Goal: Find specific page/section: Find specific page/section

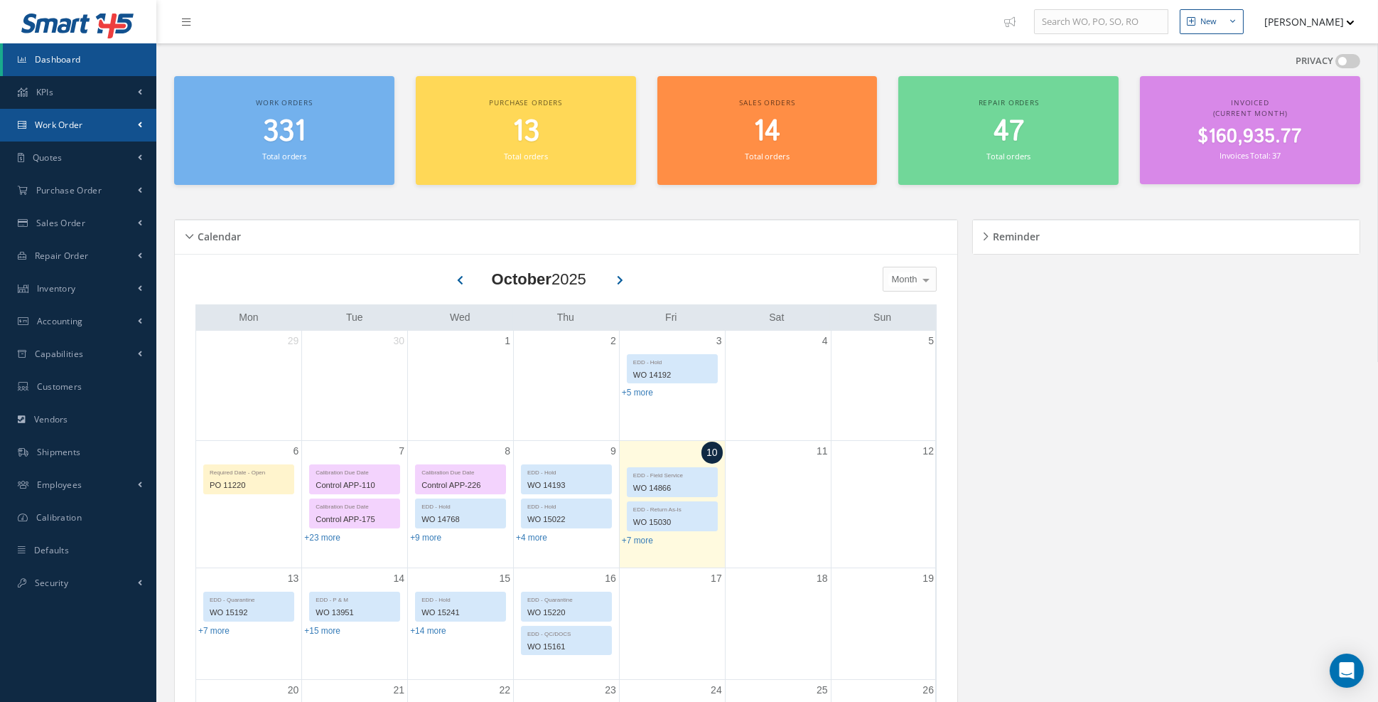
click at [71, 134] on link "Work Order" at bounding box center [78, 125] width 156 height 33
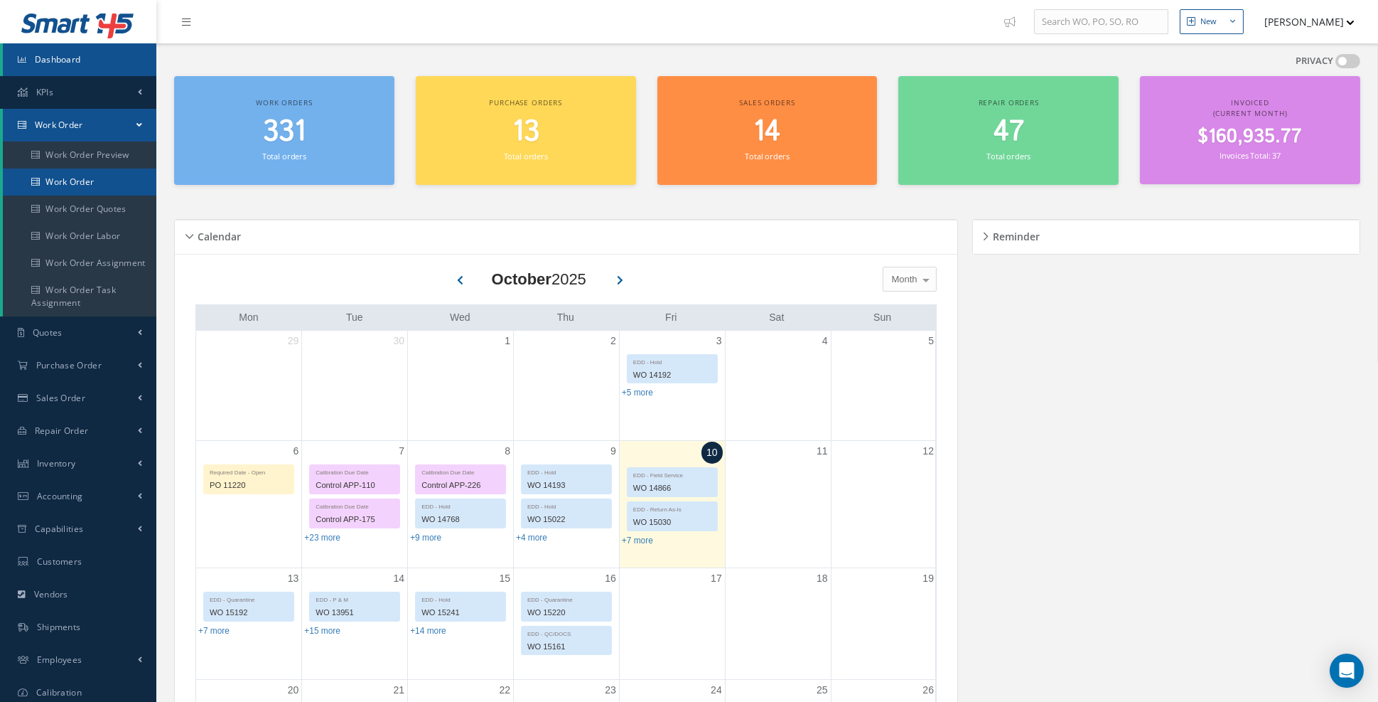
click at [75, 181] on link "Work Order" at bounding box center [80, 181] width 154 height 27
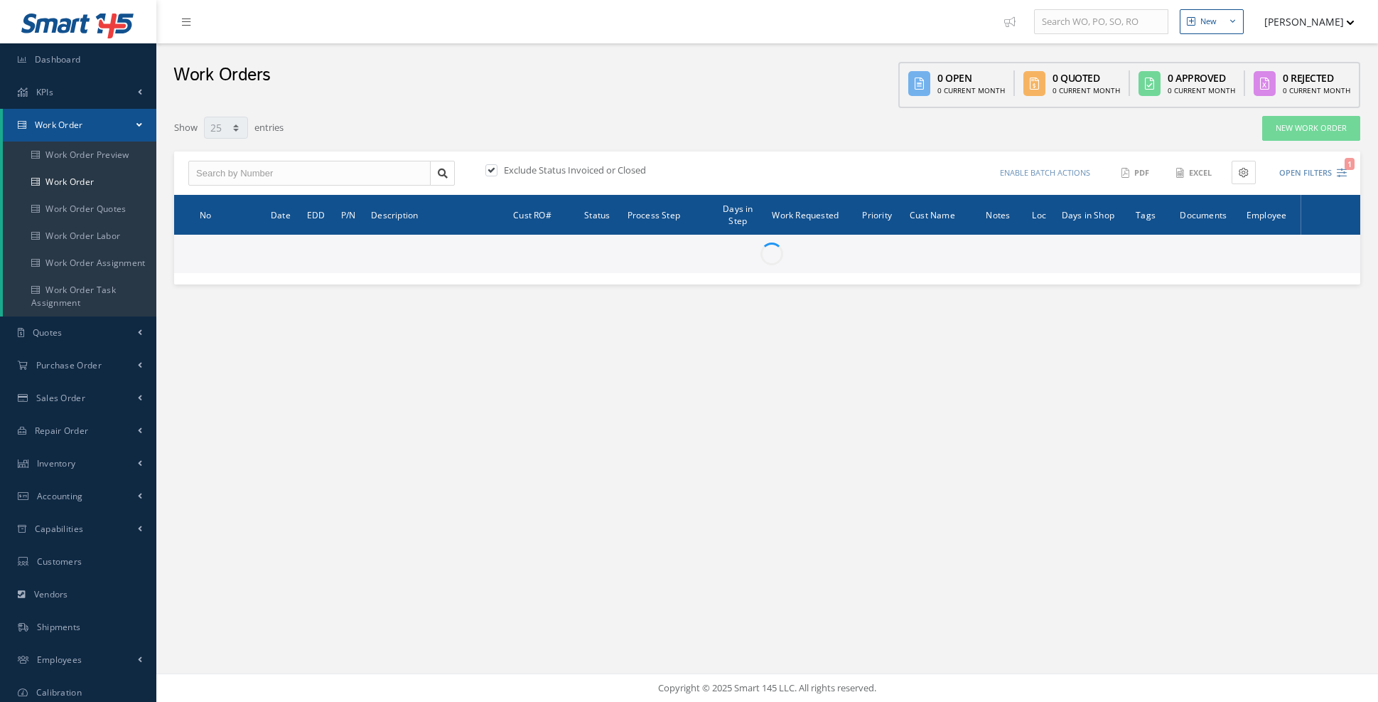
select select "25"
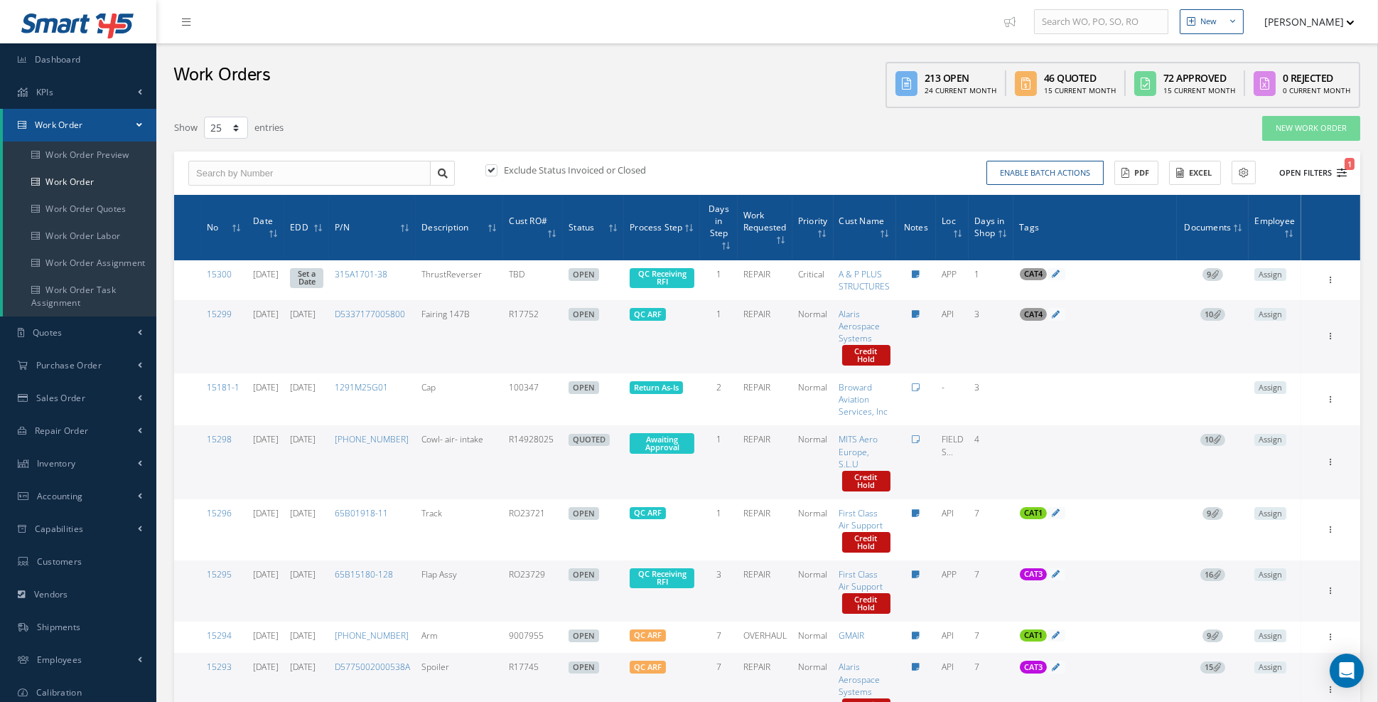
click at [1339, 173] on icon "1" at bounding box center [1342, 173] width 10 height 10
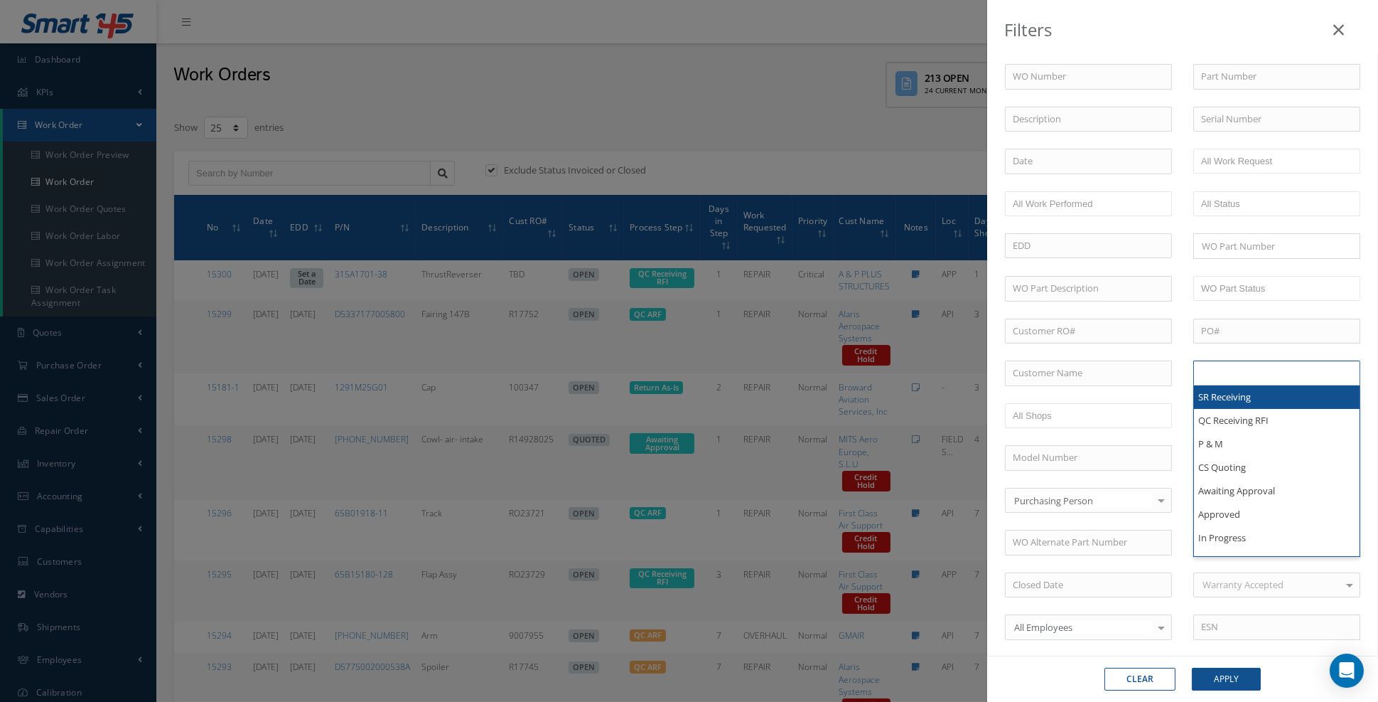
click at [1255, 367] on input "text" at bounding box center [1246, 373] width 90 height 18
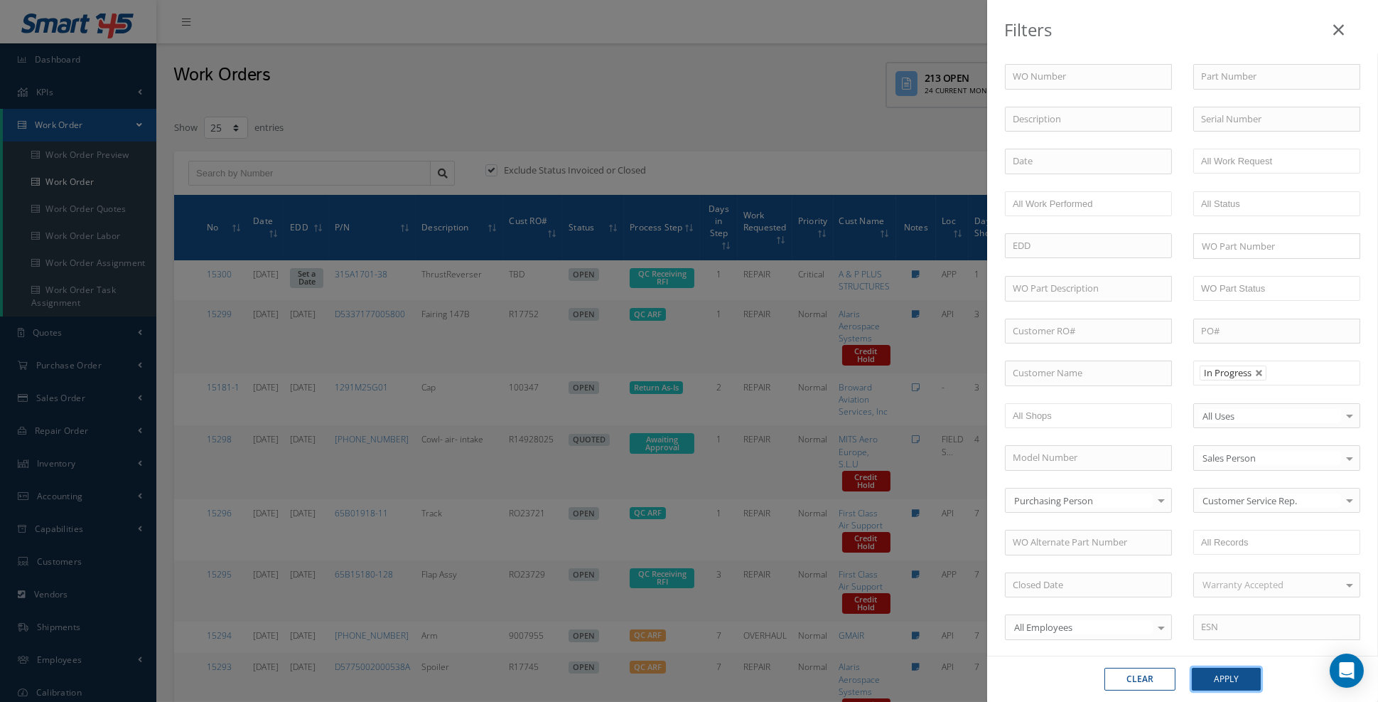
click at [1221, 677] on button "Apply" at bounding box center [1226, 679] width 69 height 23
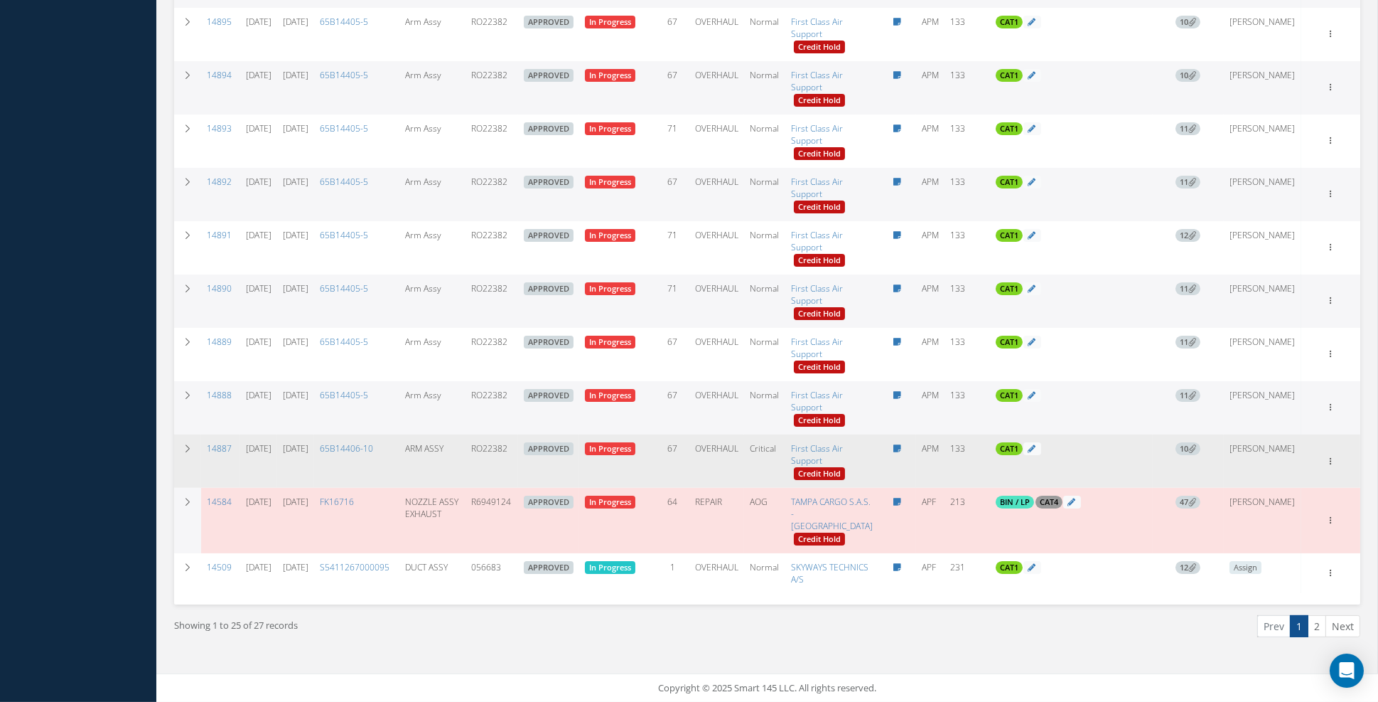
scroll to position [1169, 0]
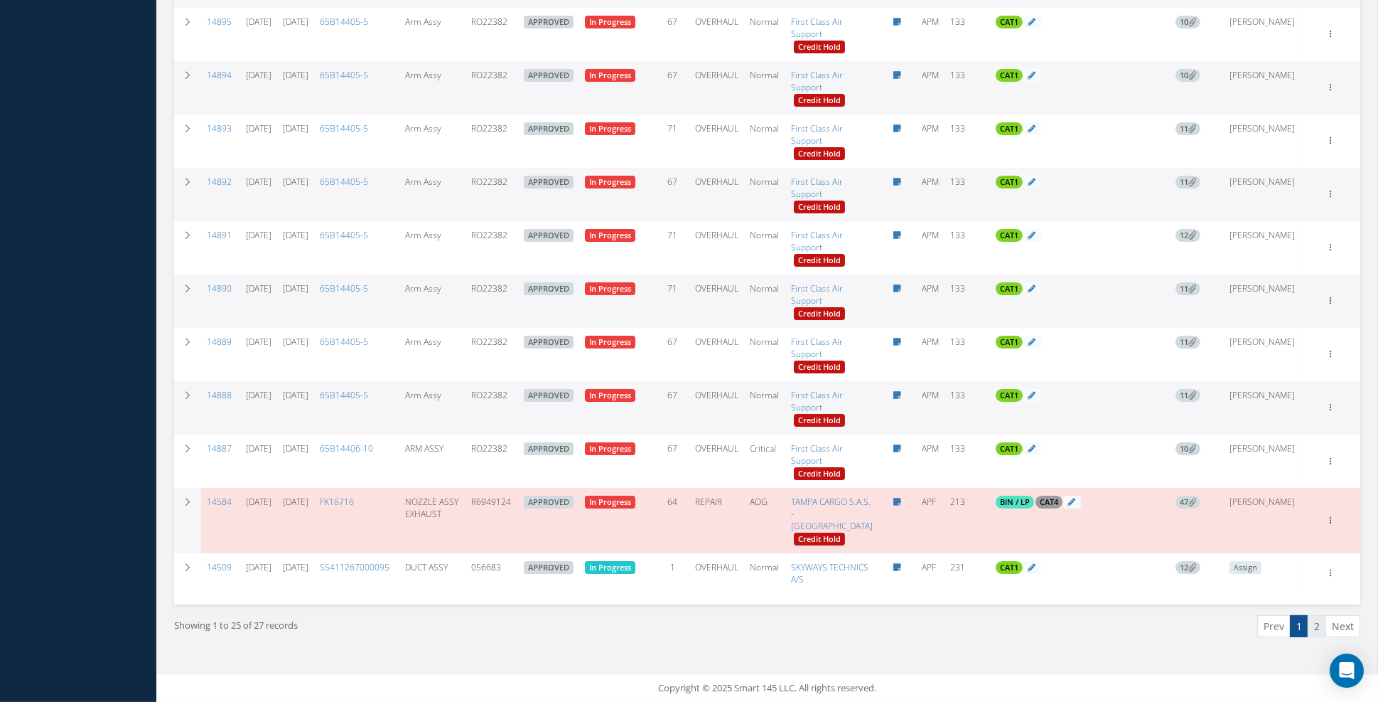
click at [1319, 629] on link "2" at bounding box center [1317, 626] width 18 height 22
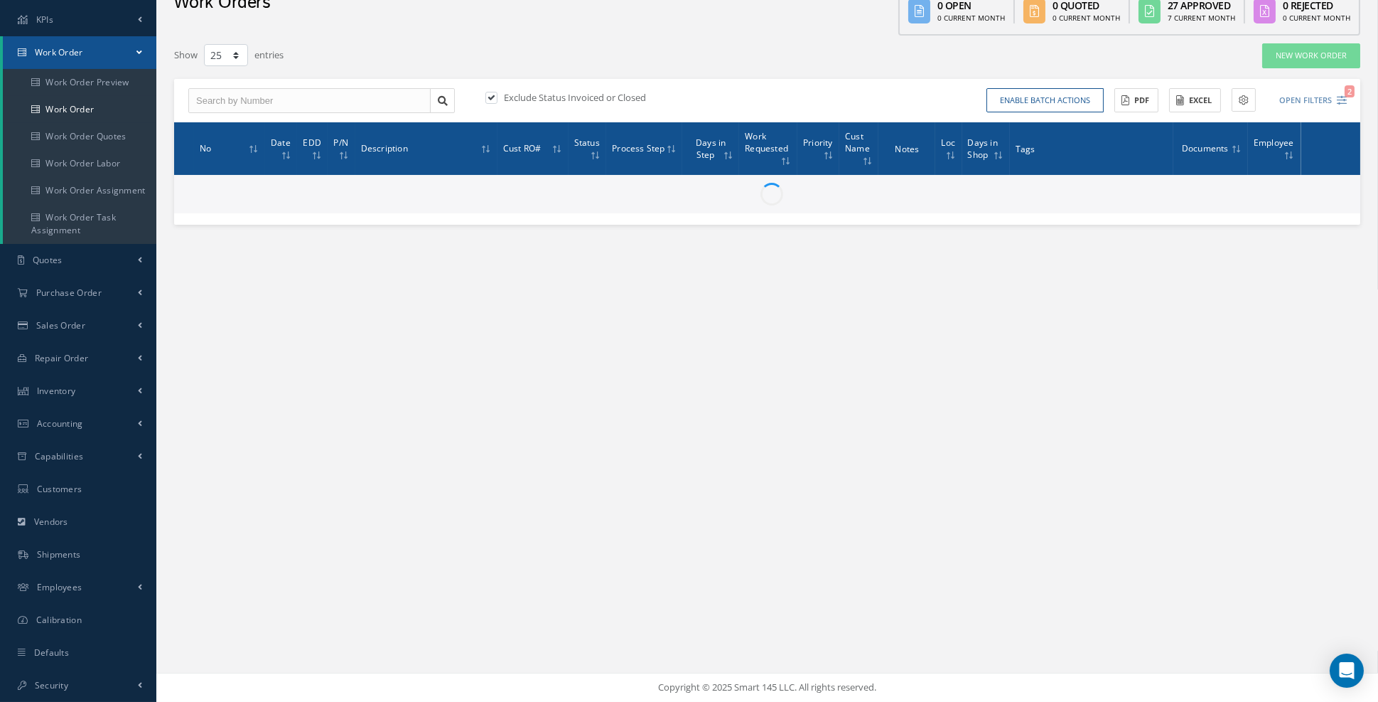
scroll to position [71, 0]
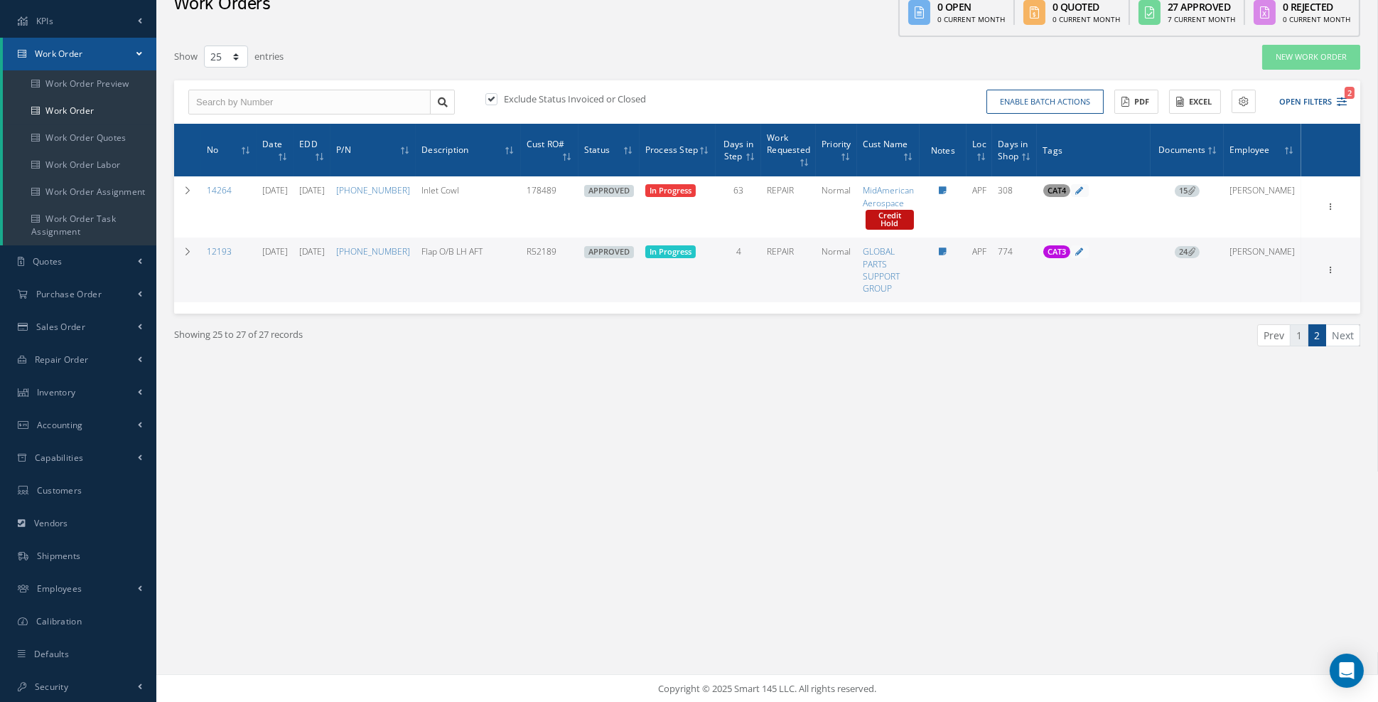
click at [1302, 336] on link "1" at bounding box center [1299, 335] width 18 height 22
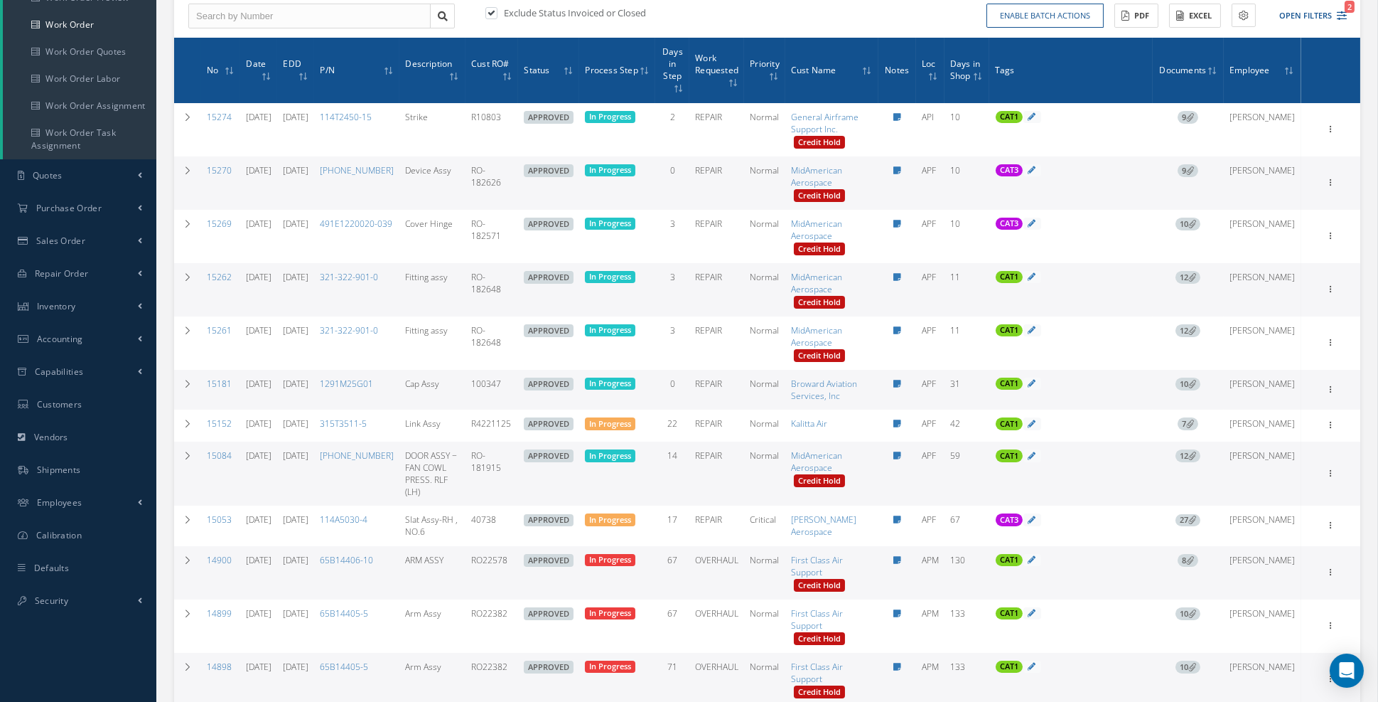
scroll to position [0, 0]
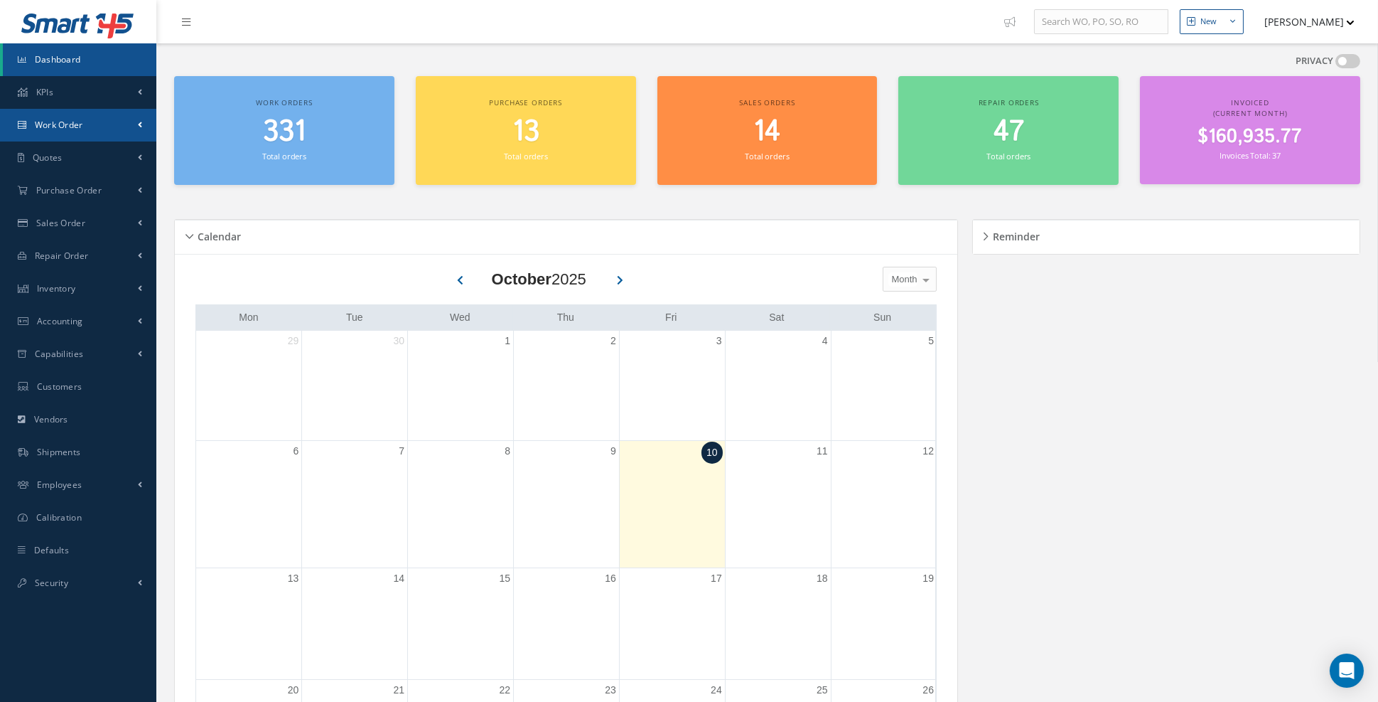
click at [119, 129] on link "Work Order" at bounding box center [78, 125] width 156 height 33
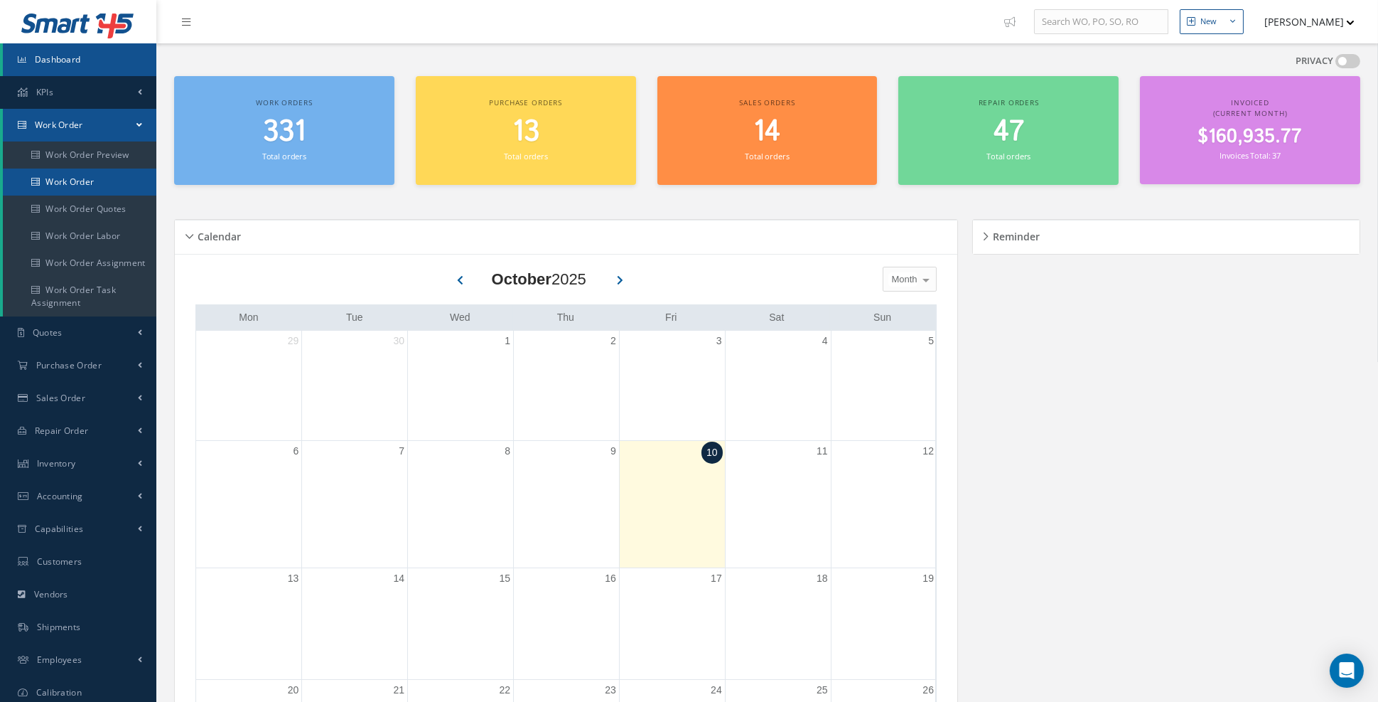
click at [97, 181] on link "Work Order" at bounding box center [80, 181] width 154 height 27
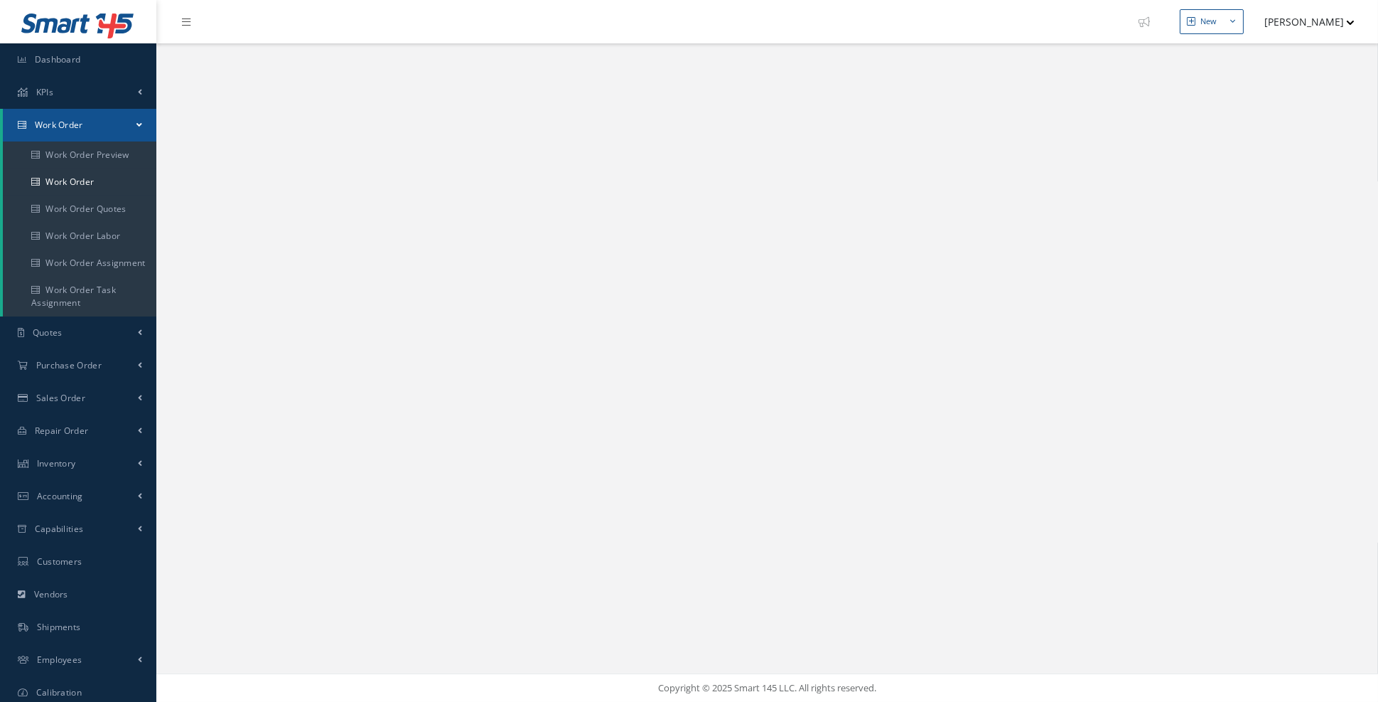
select select "25"
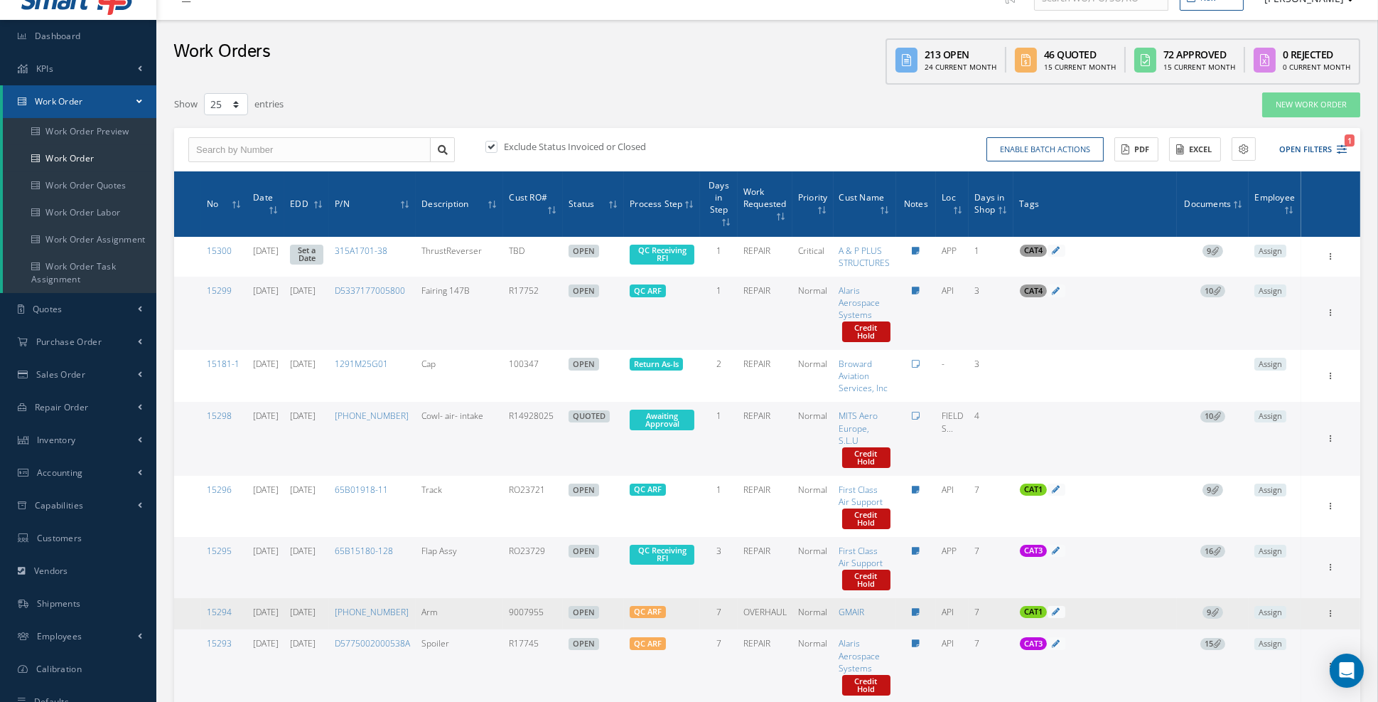
scroll to position [11, 0]
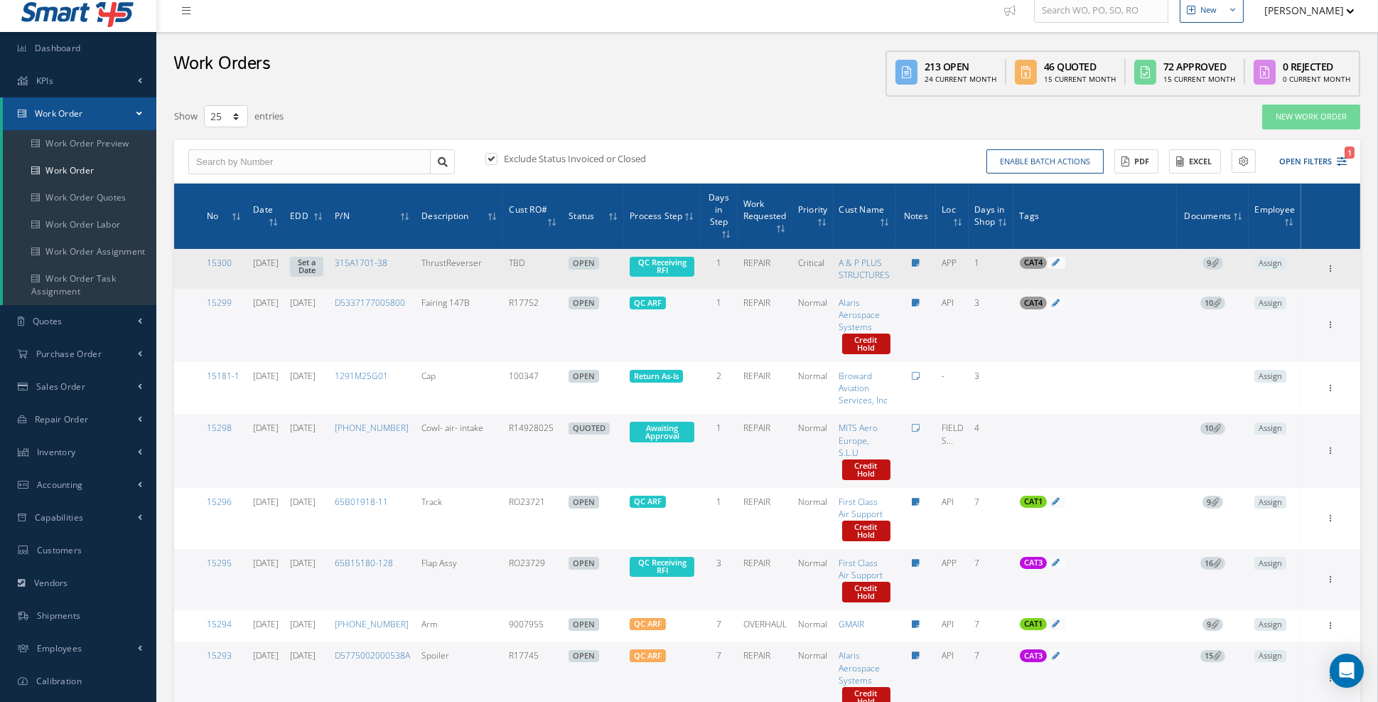
click at [323, 260] on link "Set a Date" at bounding box center [306, 267] width 33 height 21
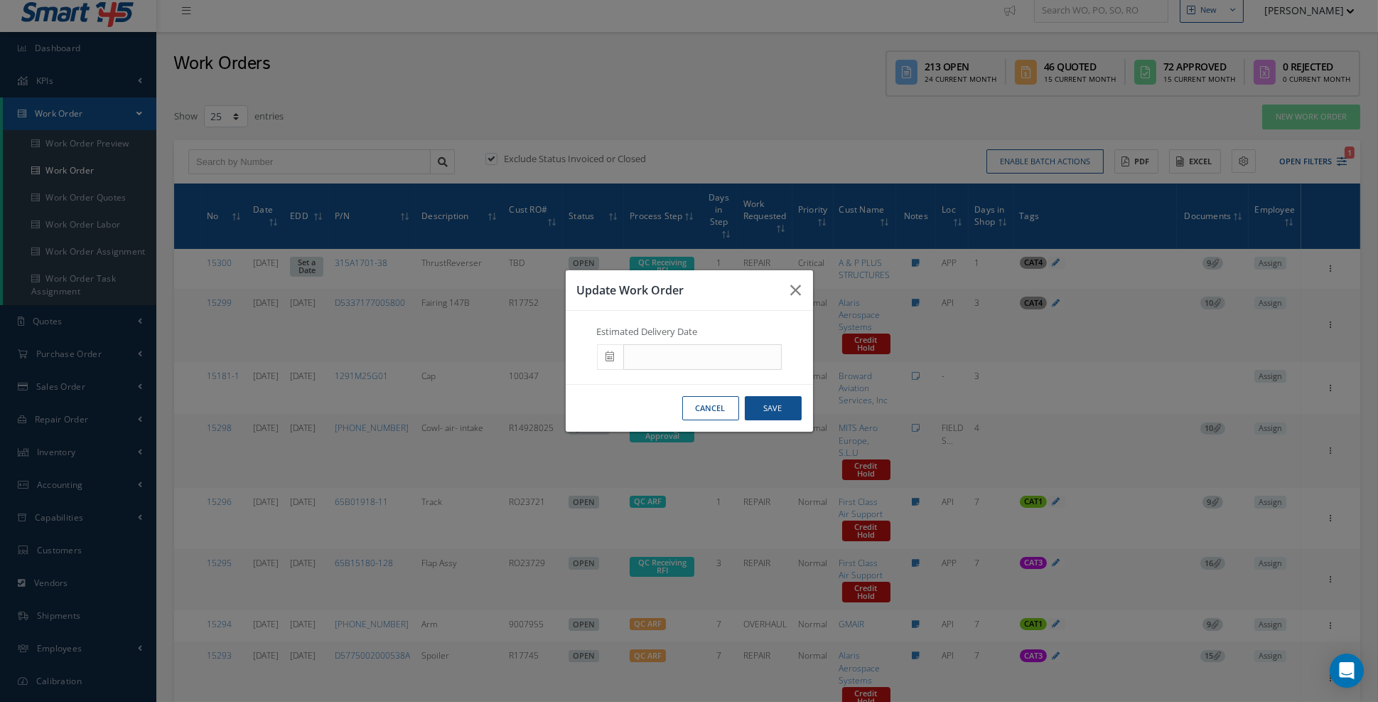
click at [612, 361] on icon at bounding box center [610, 356] width 9 height 10
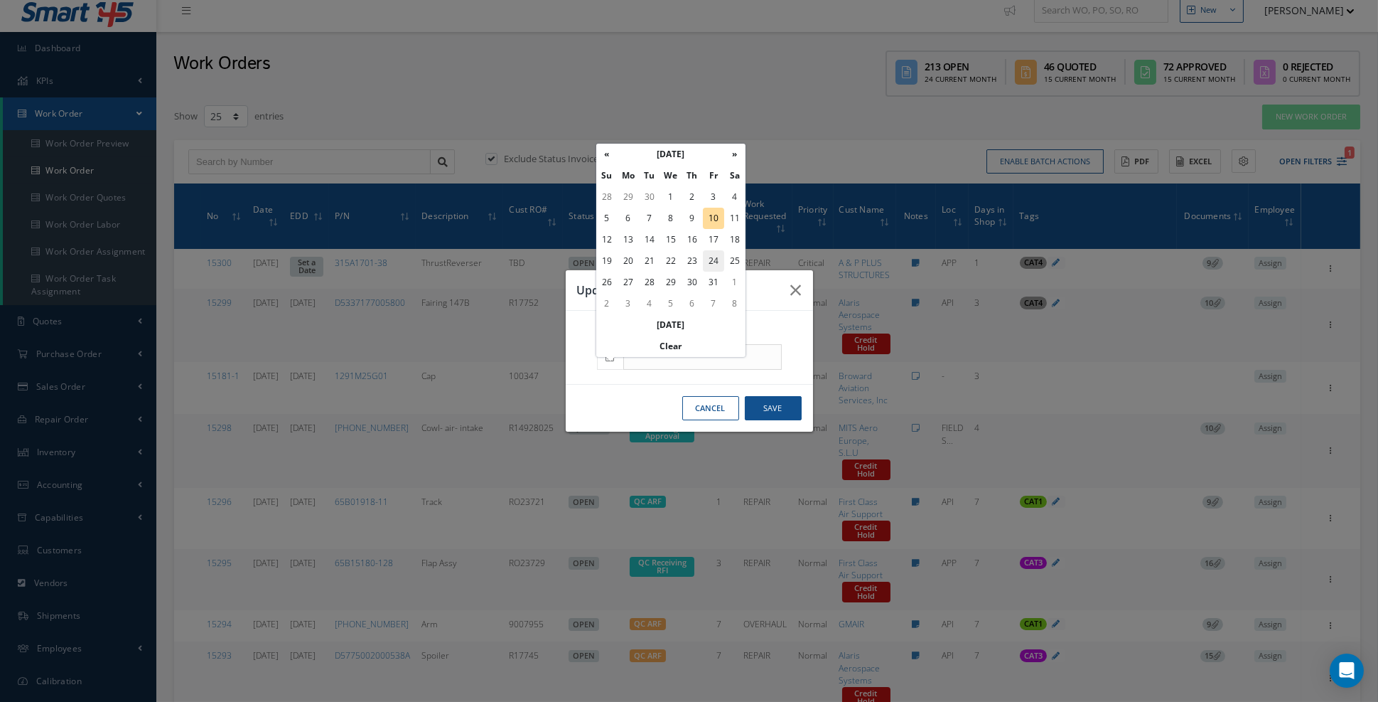
click at [715, 264] on td "24" at bounding box center [713, 260] width 21 height 21
type input "10/24/2025"
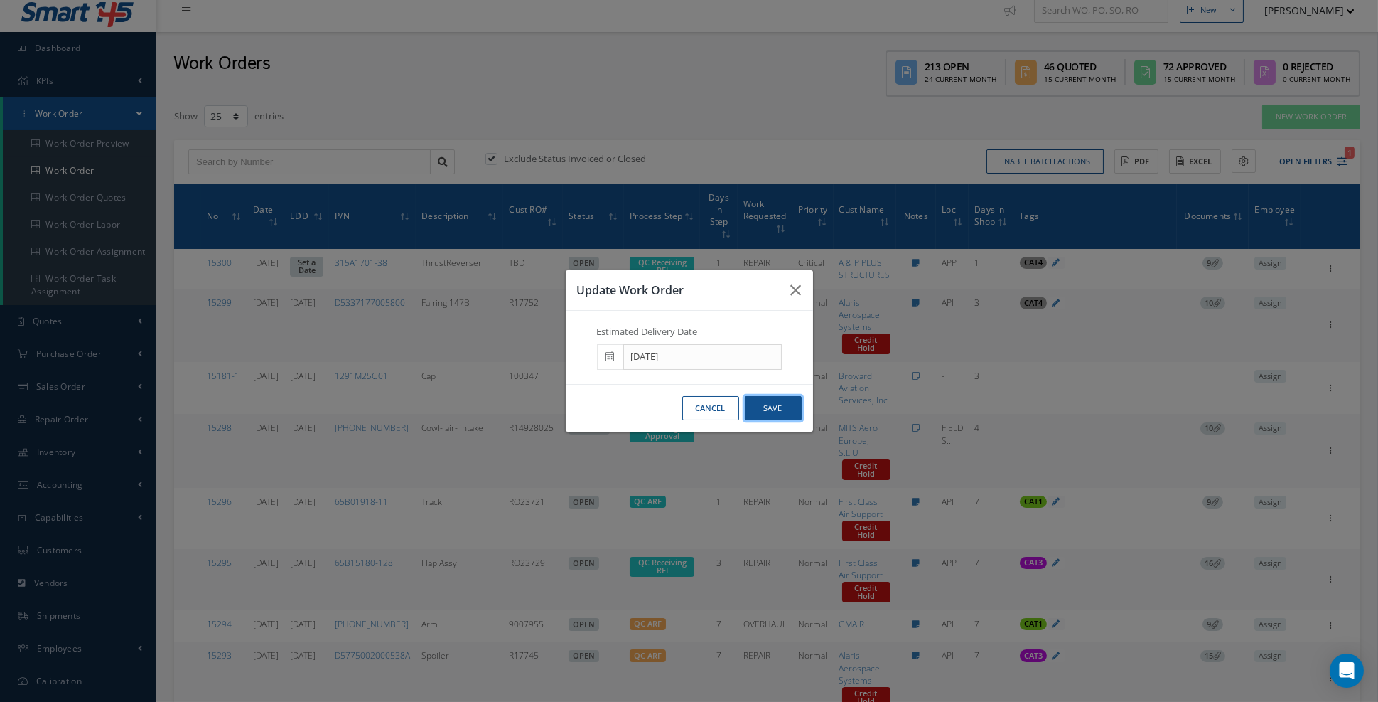
click at [776, 419] on button "Save" at bounding box center [773, 408] width 57 height 25
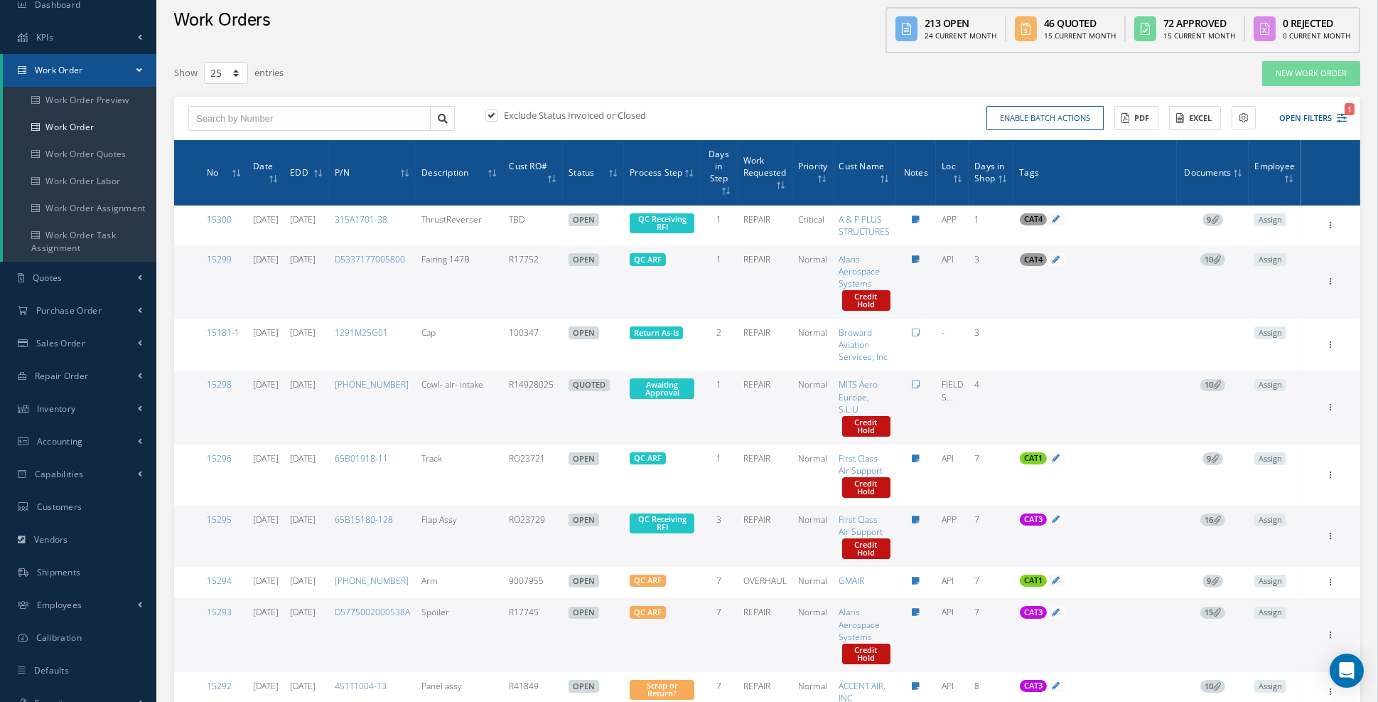
scroll to position [56, 0]
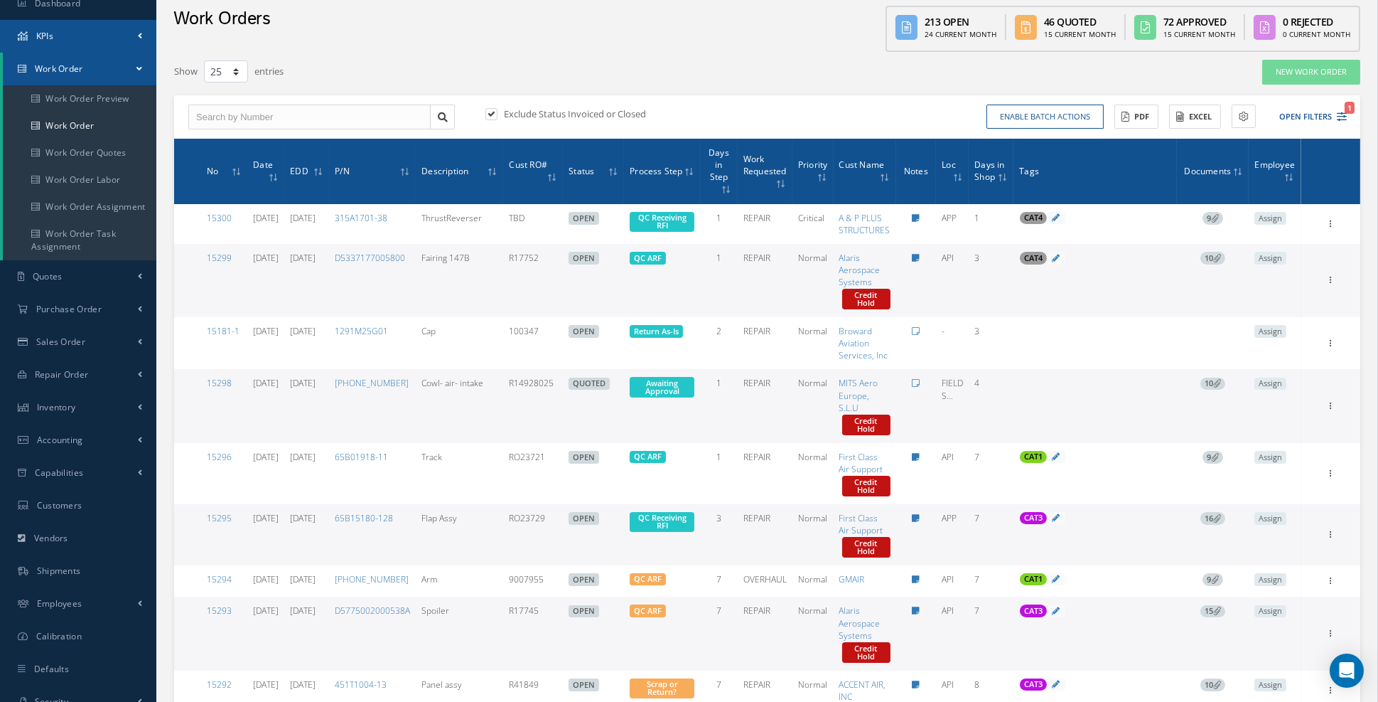
click at [135, 41] on link "KPIs" at bounding box center [78, 36] width 156 height 33
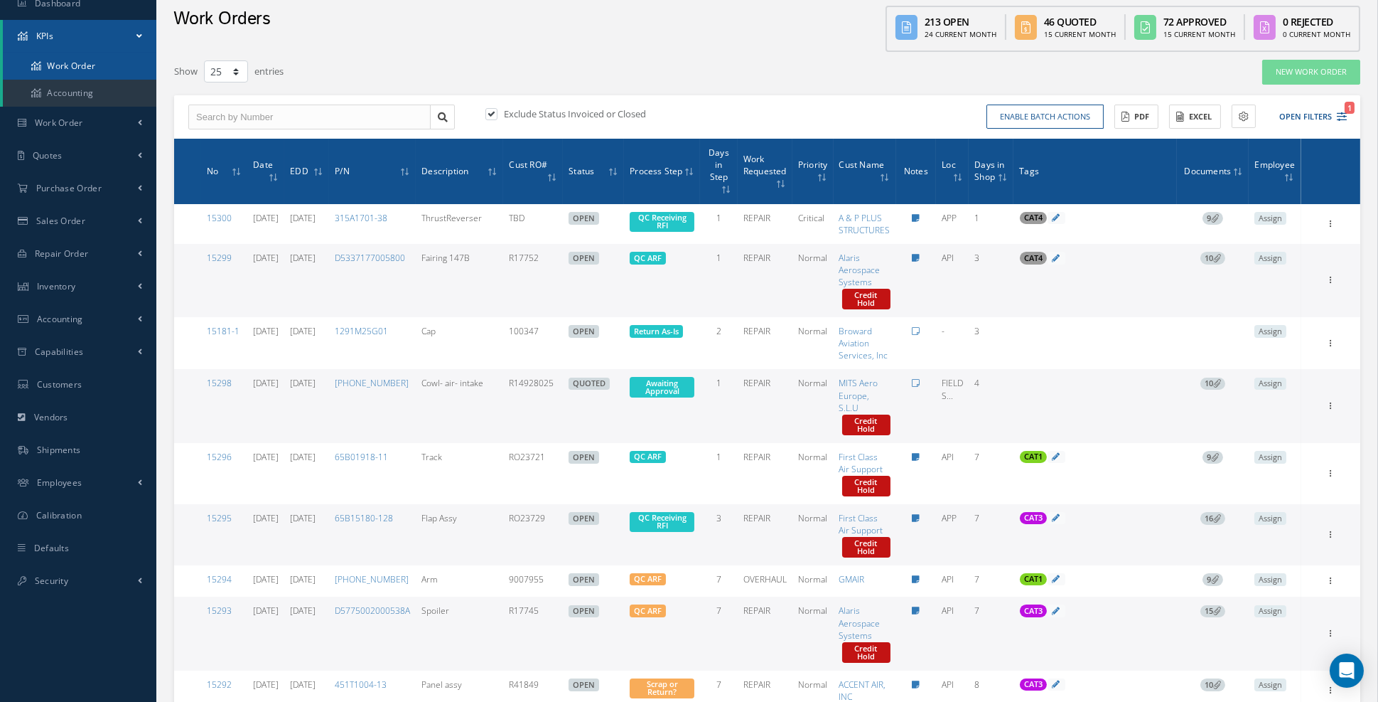
click at [92, 65] on link "Work Order" at bounding box center [80, 66] width 154 height 27
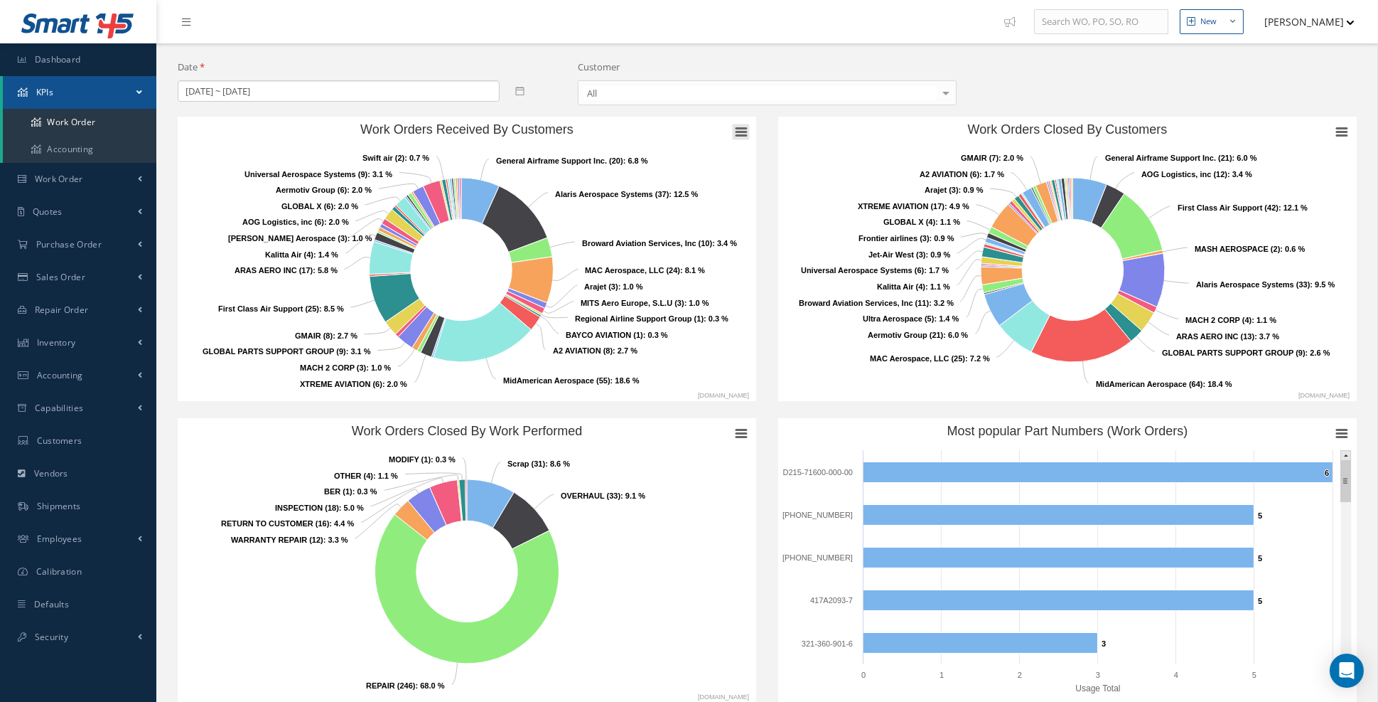
click at [737, 133] on rect "Work Orders Received By Customers" at bounding box center [741, 132] width 17 height 16
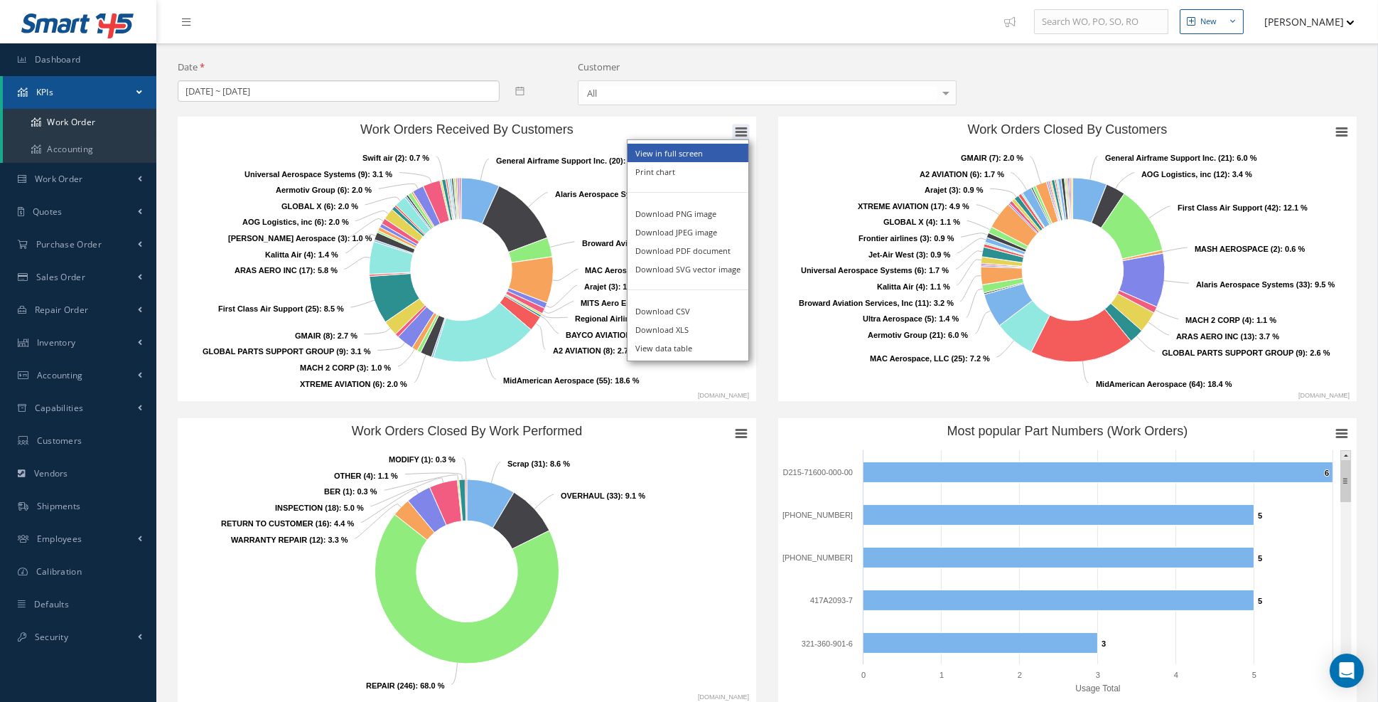
click at [709, 149] on li "View in full screen" at bounding box center [688, 153] width 121 height 18
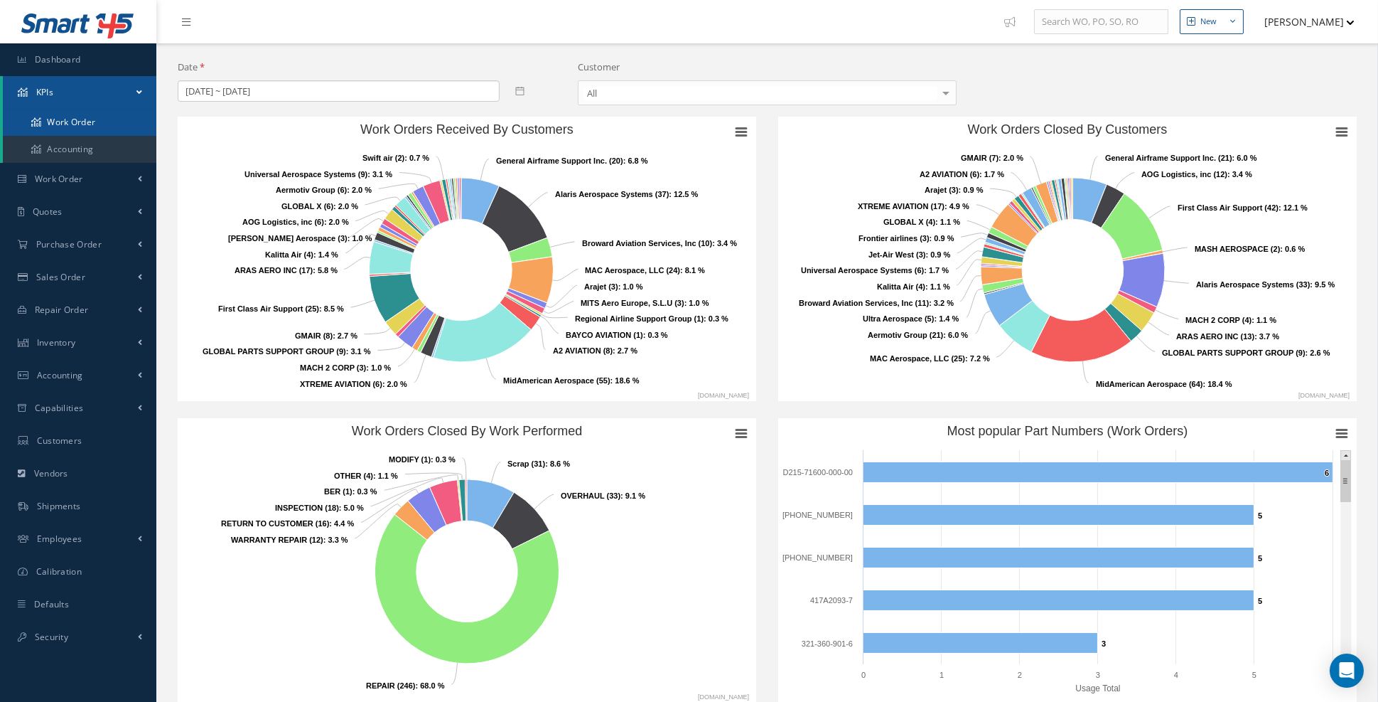
click at [108, 122] on link "Work Order" at bounding box center [80, 122] width 154 height 27
click at [97, 128] on link "Work Order" at bounding box center [80, 122] width 154 height 27
click at [110, 175] on link "Work Order" at bounding box center [78, 179] width 156 height 33
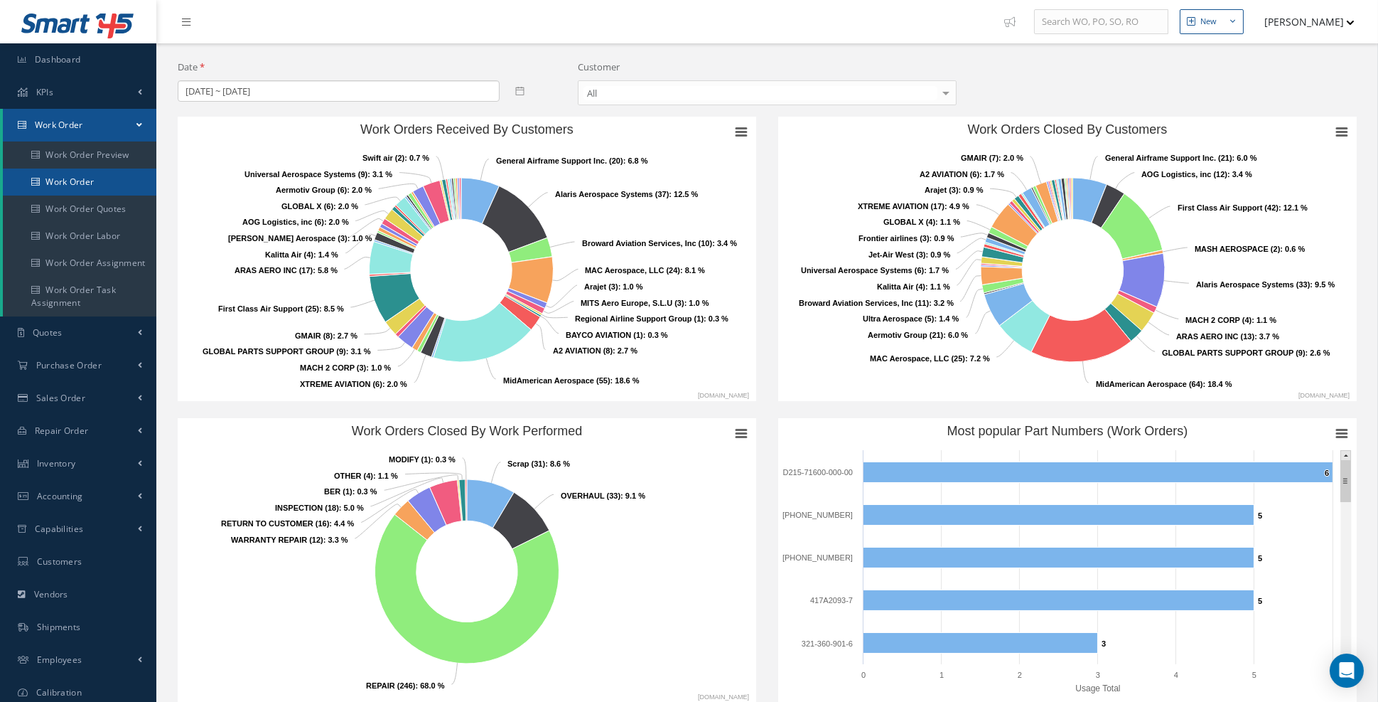
click at [96, 181] on link "Work Order" at bounding box center [80, 181] width 154 height 27
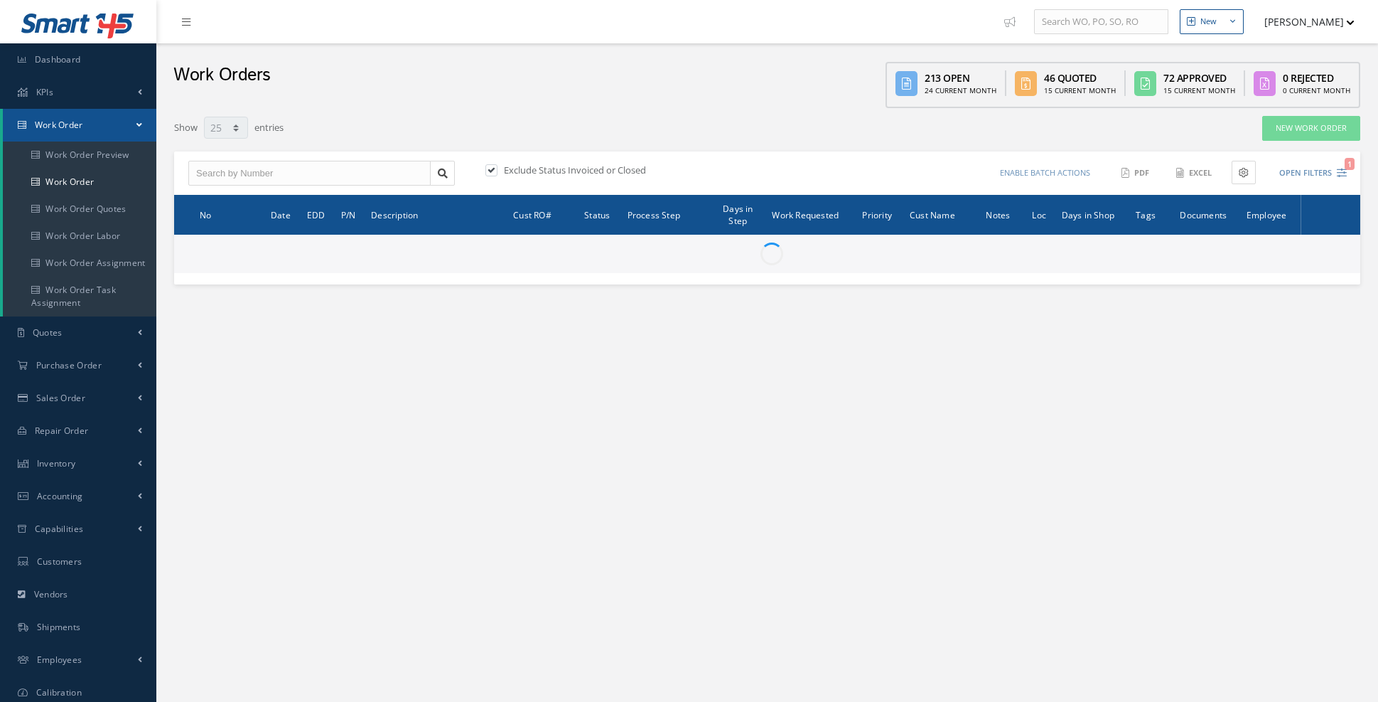
select select "25"
type input "All Work Request"
type input "All Work Performed"
type input "All Status"
type input "WO Part Status"
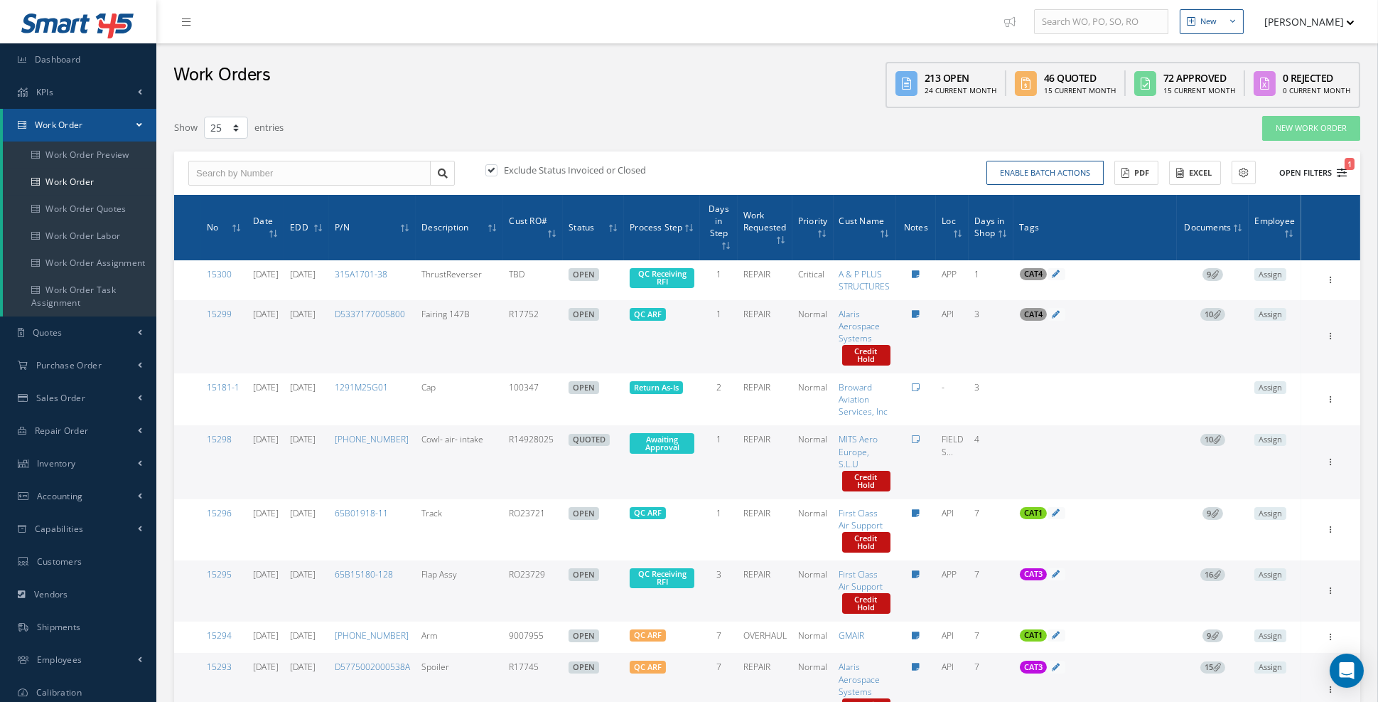
click at [1341, 172] on icon "1" at bounding box center [1342, 173] width 10 height 10
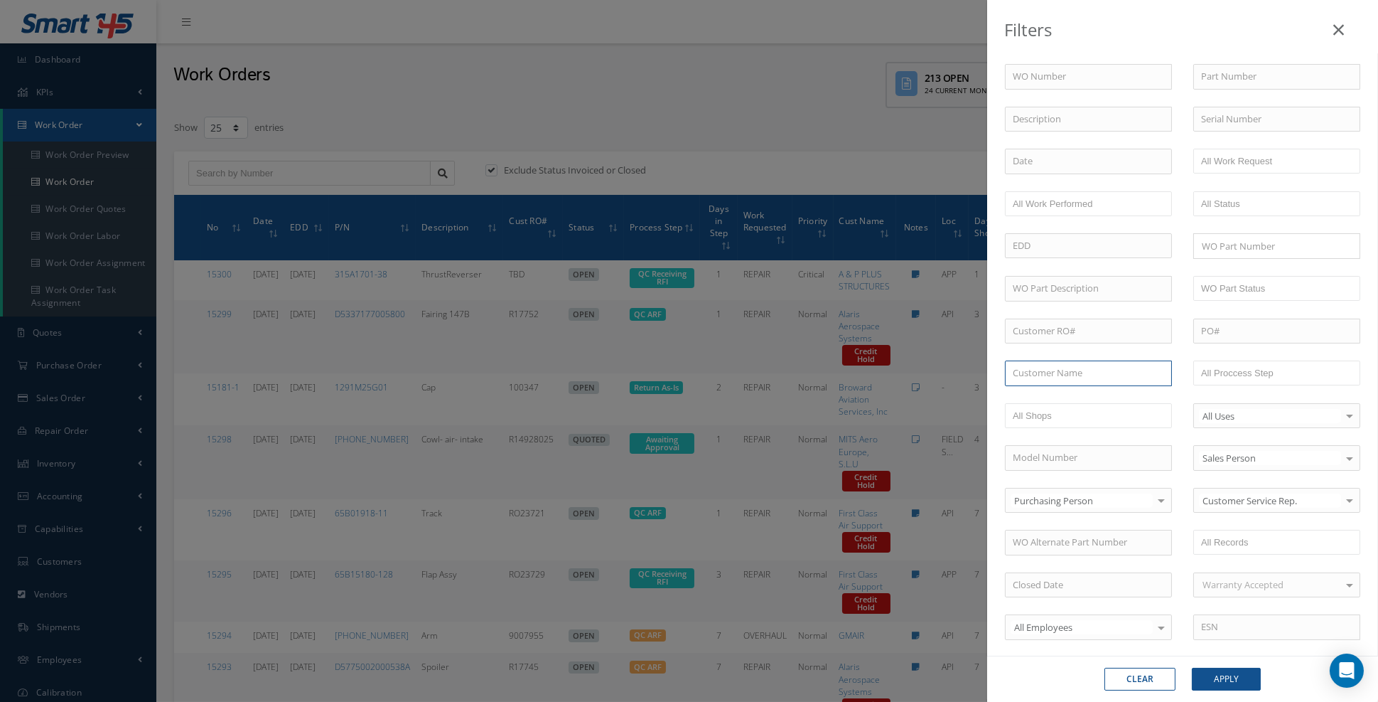
click at [1090, 363] on input "text" at bounding box center [1088, 373] width 167 height 26
click at [1074, 392] on span "Alaris Aerospace Systems" at bounding box center [1066, 398] width 107 height 13
type input "Alaris Aerospace Systems"
click at [1228, 677] on button "Apply" at bounding box center [1226, 679] width 69 height 23
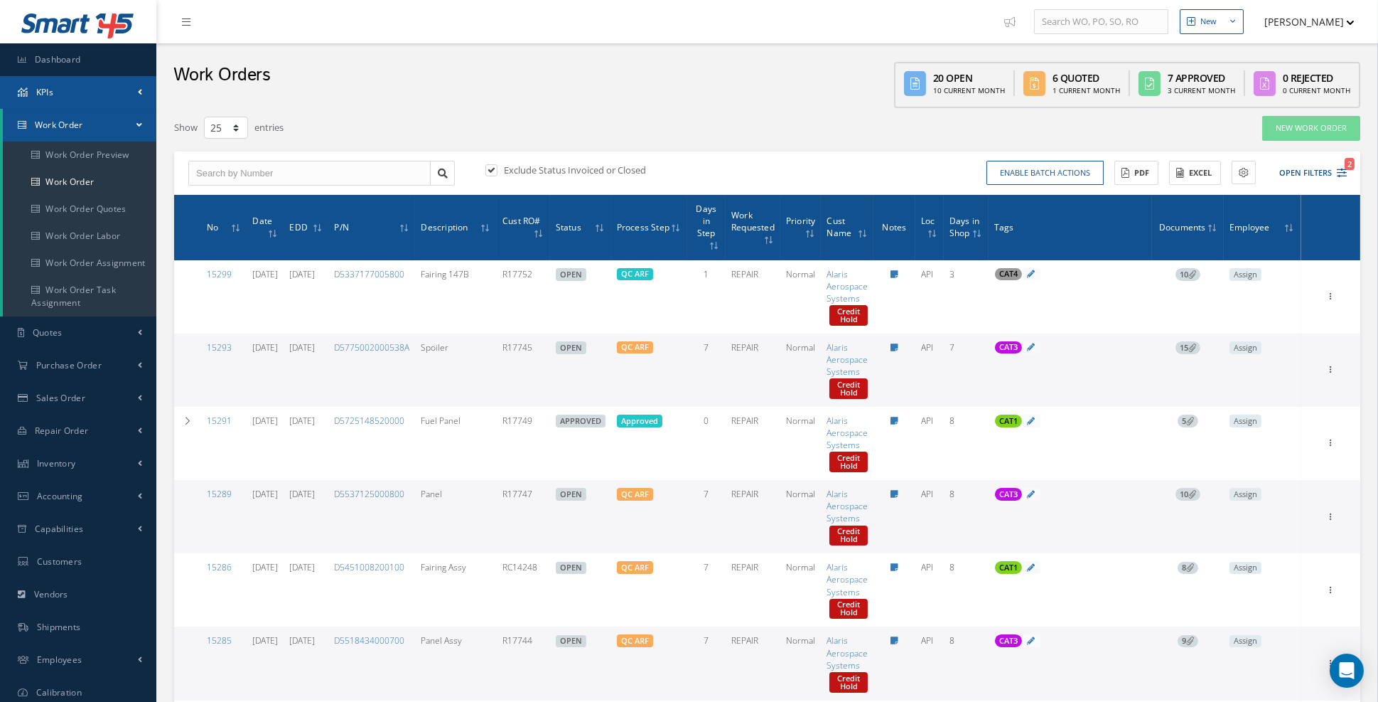
click at [124, 99] on link "KPIs" at bounding box center [78, 92] width 156 height 33
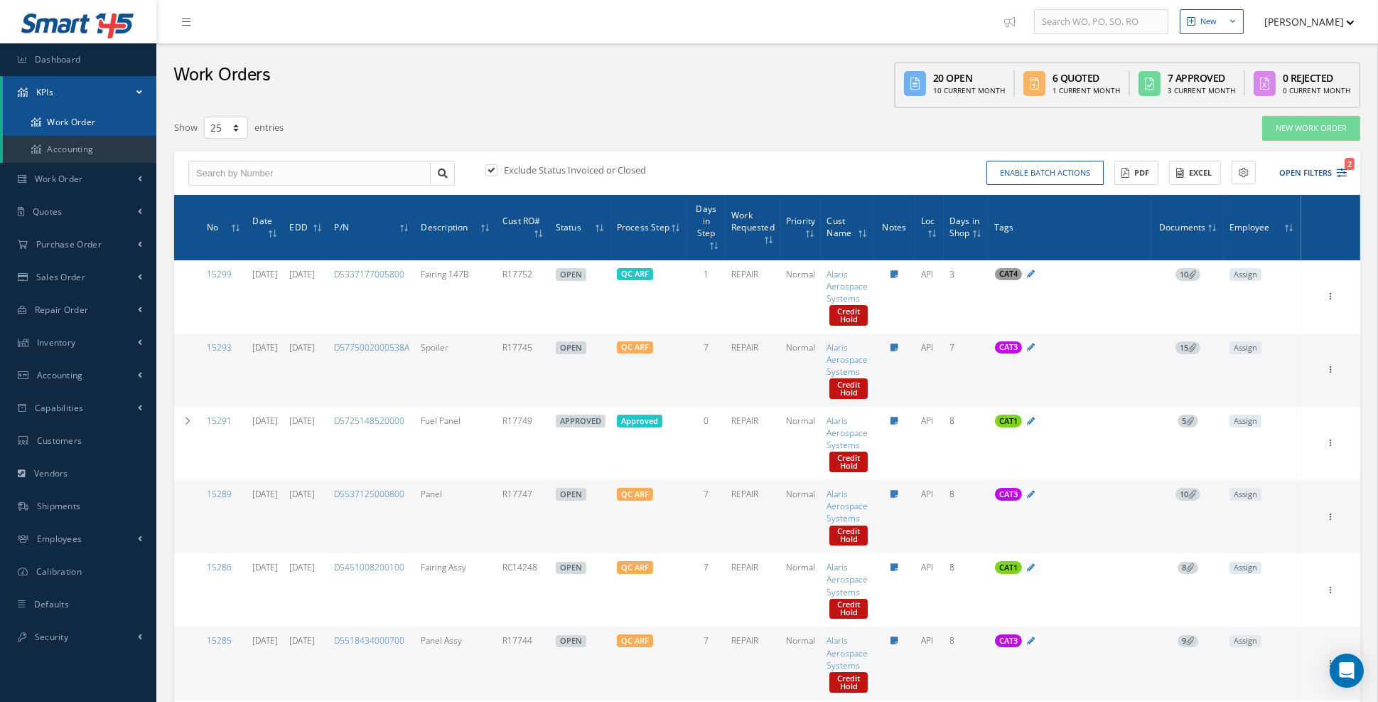
click at [91, 126] on link "Work Order" at bounding box center [80, 122] width 154 height 27
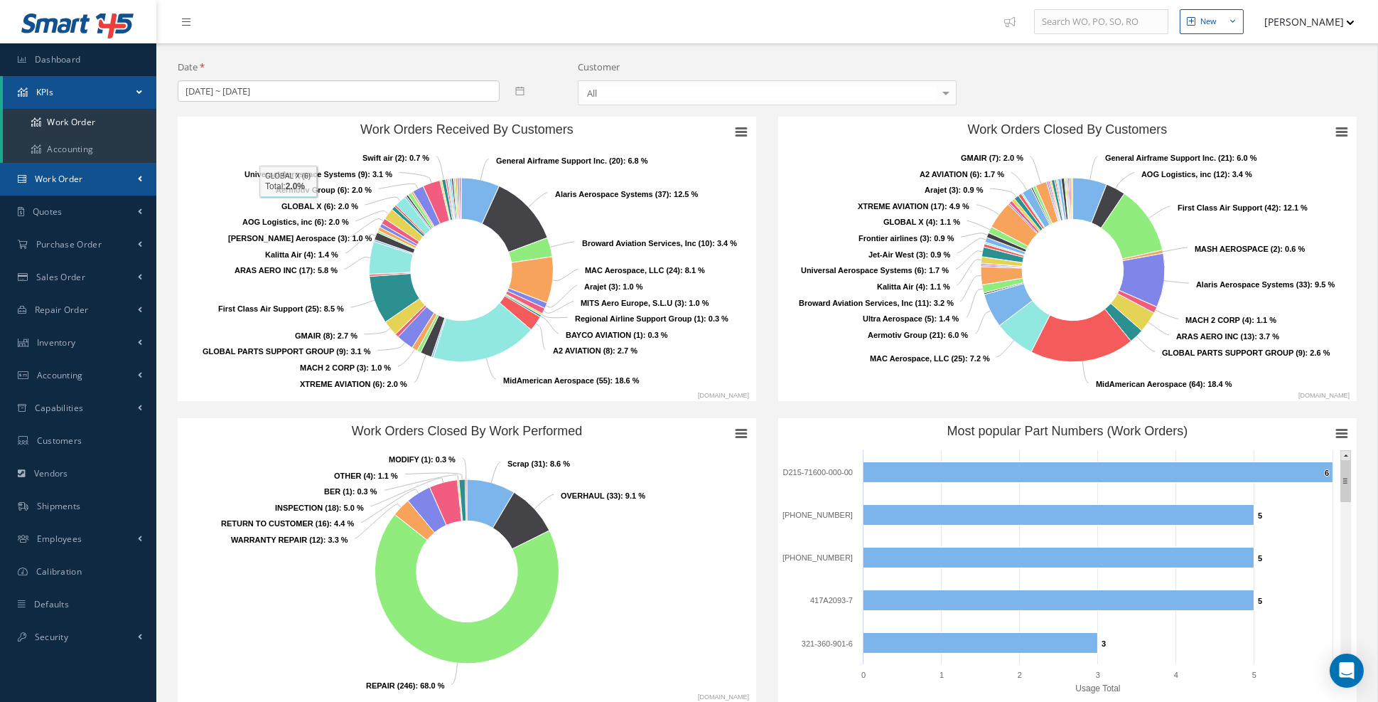
click at [120, 185] on link "Work Order" at bounding box center [78, 179] width 156 height 33
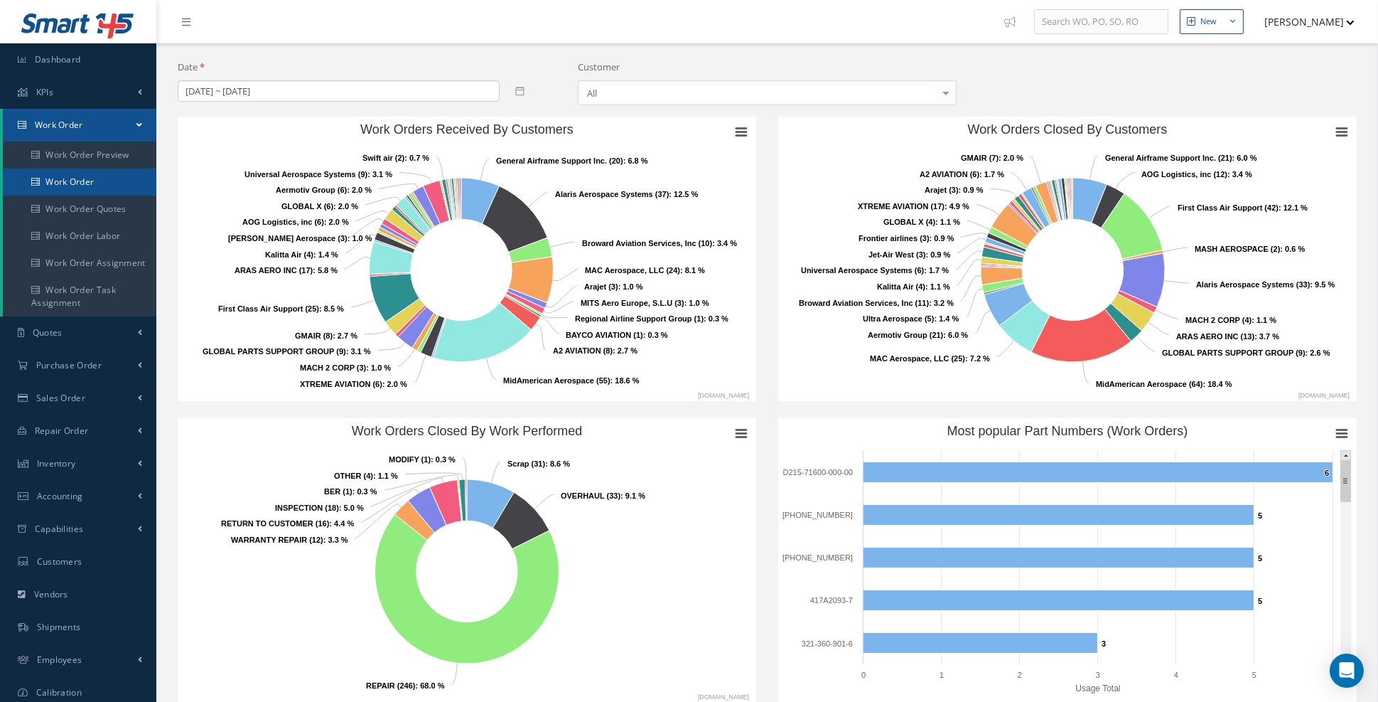
click at [97, 188] on link "Work Order" at bounding box center [80, 181] width 154 height 27
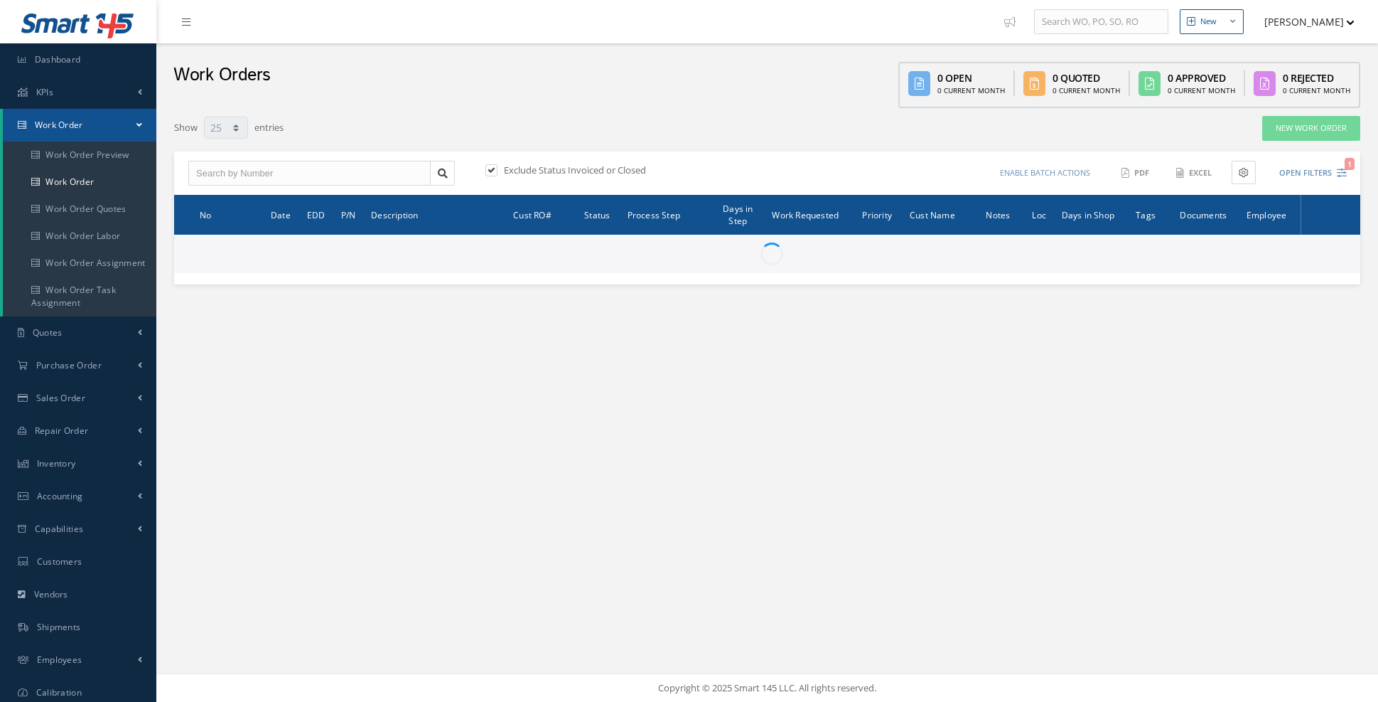
select select "25"
